Goal: Task Accomplishment & Management: Manage account settings

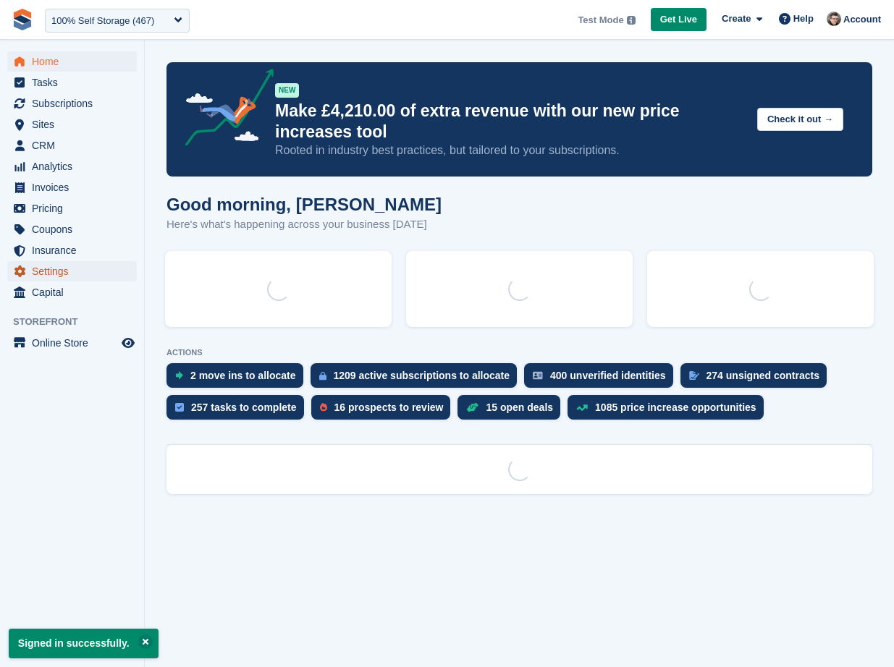
click at [56, 271] on span "Settings" at bounding box center [75, 271] width 87 height 20
click at [40, 342] on span "Online Store" at bounding box center [75, 343] width 87 height 20
click at [66, 341] on span "Online Store" at bounding box center [75, 343] width 87 height 20
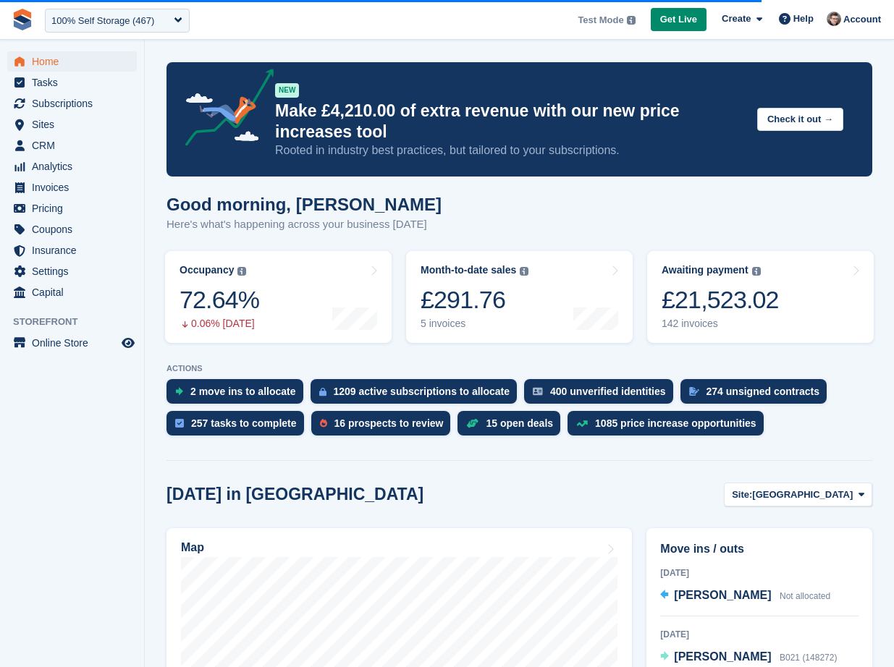
click at [67, 378] on aside "Home Tasks Subscriptions Subscriptions Subscriptions Contracts Price increases …" at bounding box center [72, 337] width 144 height 595
click at [75, 346] on span "Online Store" at bounding box center [75, 343] width 87 height 20
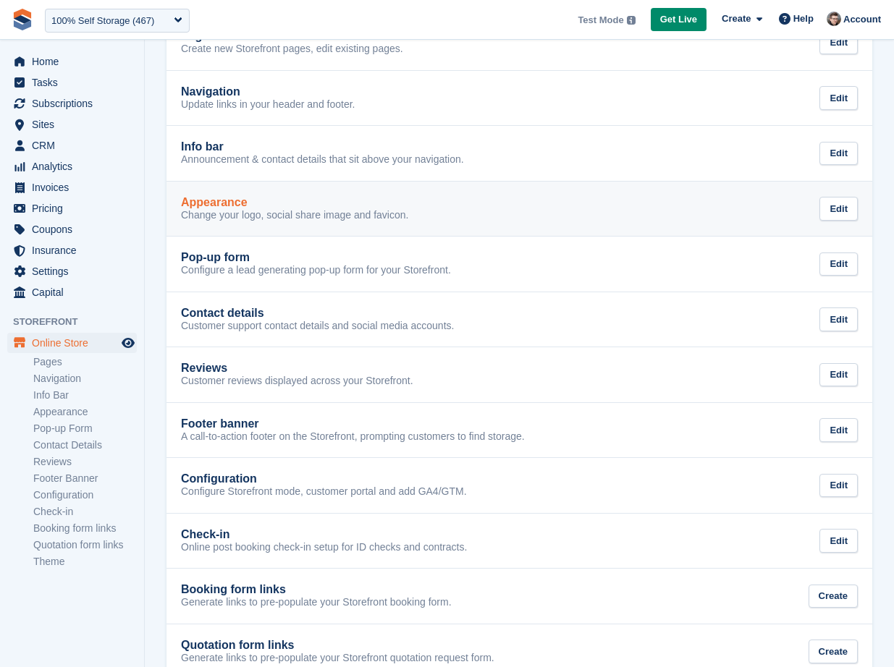
scroll to position [205, 0]
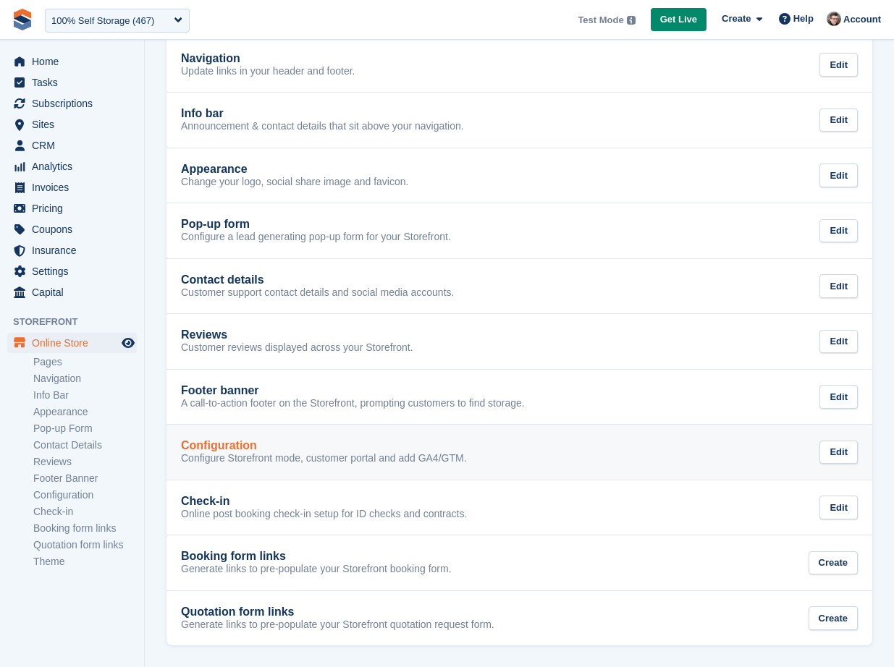
click at [248, 455] on p "Configure Storefront mode, customer portal and add GA4/GTM." at bounding box center [324, 458] width 286 height 13
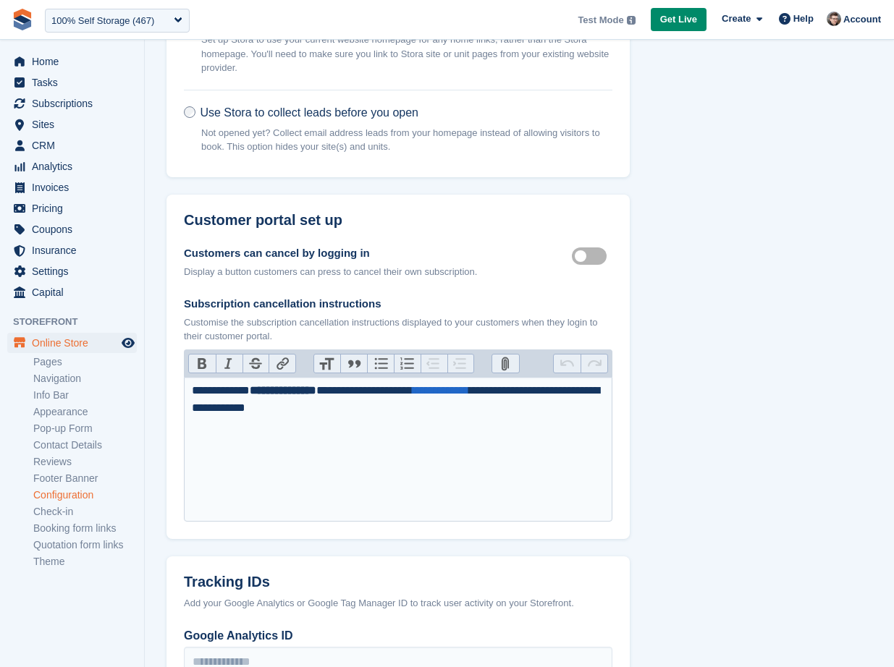
scroll to position [208, 0]
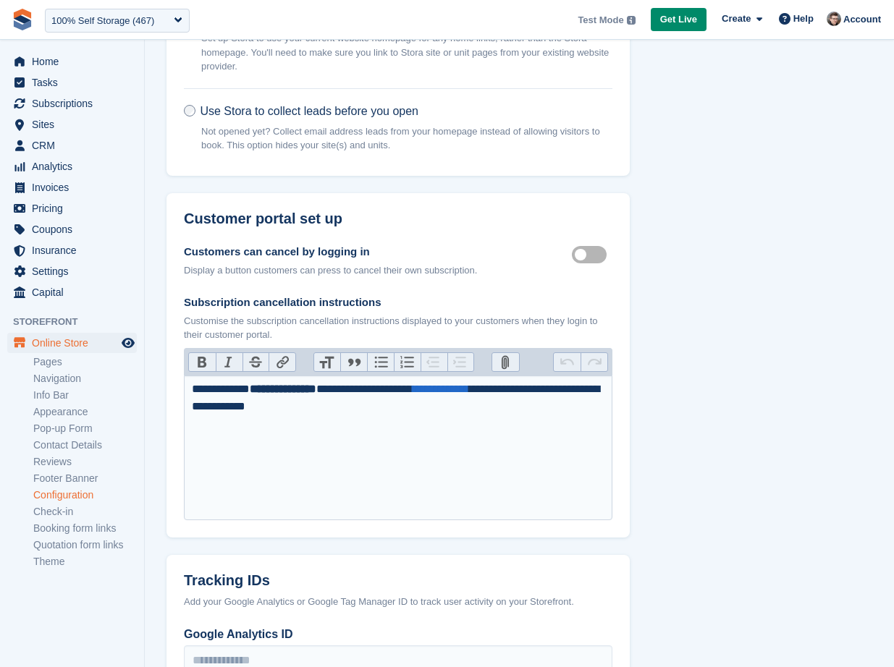
click at [584, 256] on label "Customer self cancellable" at bounding box center [592, 255] width 41 height 2
click at [125, 343] on icon "Preview store" at bounding box center [128, 343] width 13 height 12
click at [70, 426] on link "Pop-up Form" at bounding box center [85, 429] width 104 height 14
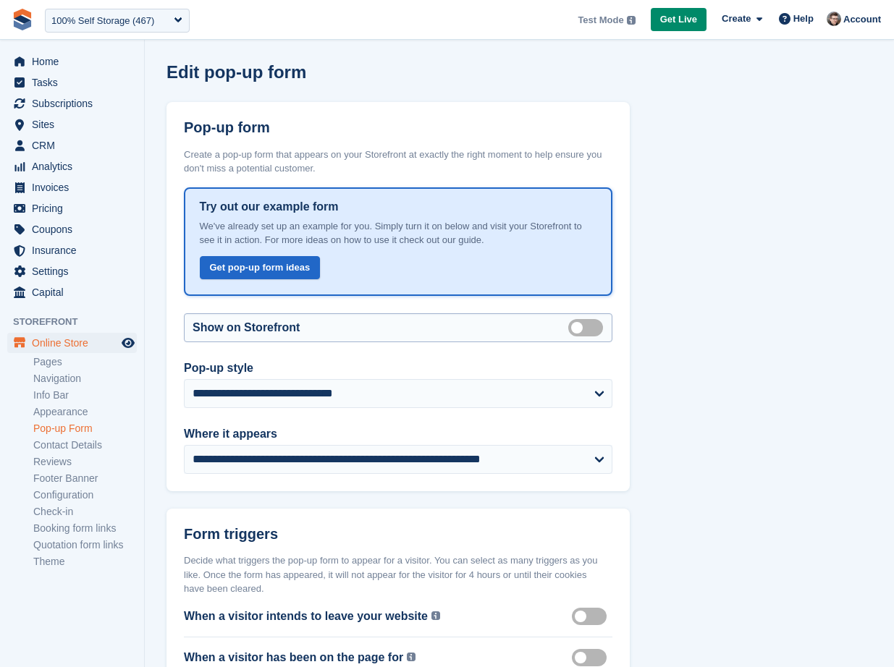
click at [591, 329] on label "Enabled" at bounding box center [588, 328] width 41 height 2
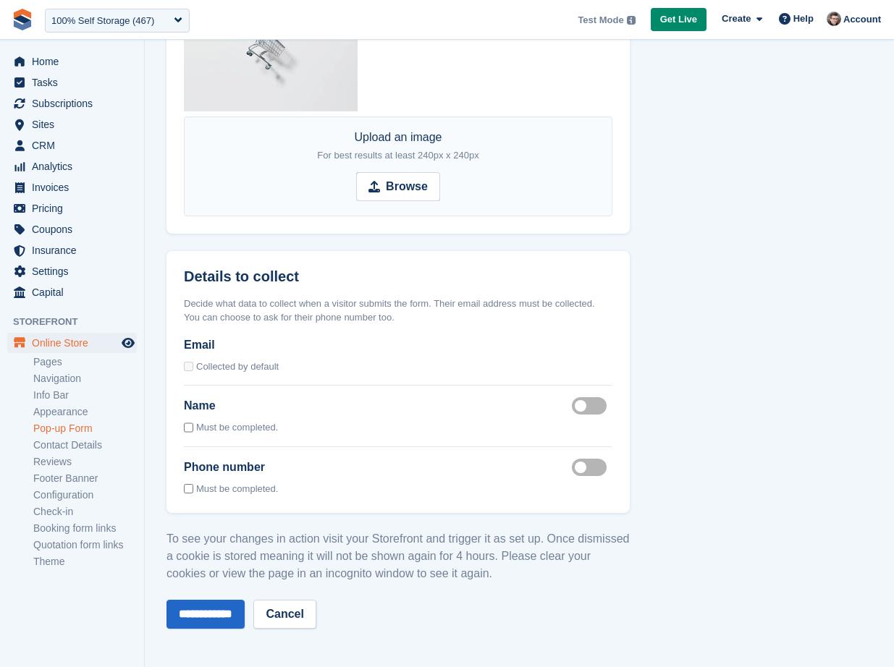
click at [194, 610] on input "**********" at bounding box center [206, 614] width 78 height 29
